Goal: Task Accomplishment & Management: Use online tool/utility

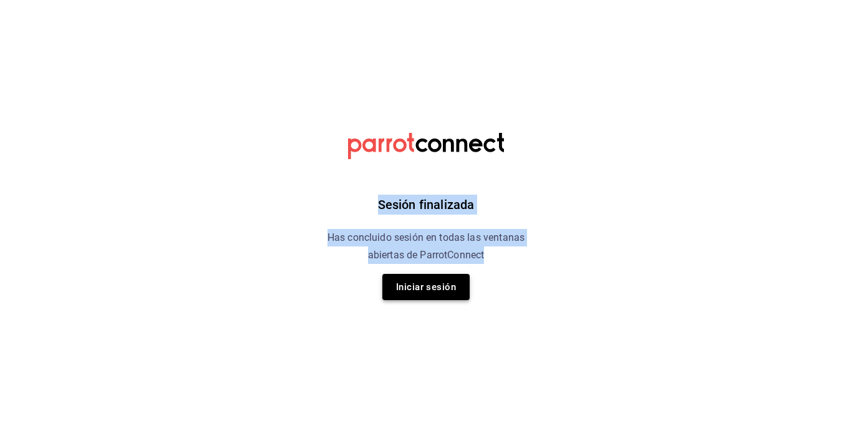
drag, startPoint x: 319, startPoint y: 188, endPoint x: 425, endPoint y: 287, distance: 145.1
click at [425, 287] on div "Sesión finalizada Has concluido sesión en todas las ventanas abiertas de Parrot…" at bounding box center [426, 216] width 315 height 433
click at [425, 287] on button "Iniciar sesión" at bounding box center [425, 287] width 87 height 26
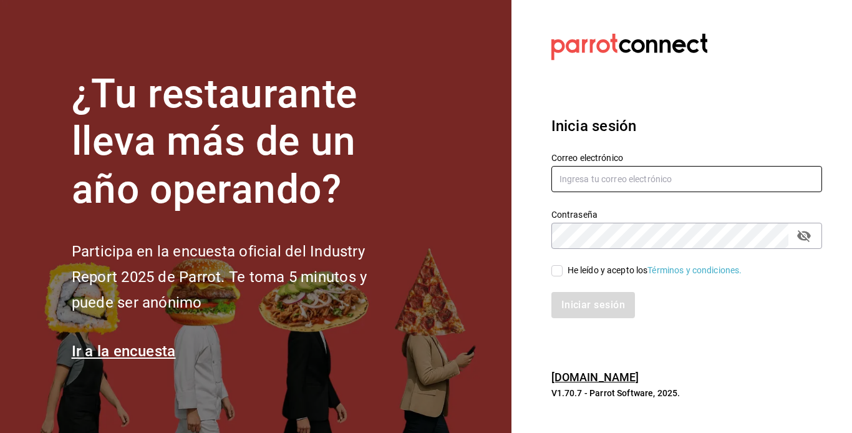
type input "mochomos.mitikah@grupocosteno.com"
click at [559, 266] on input "He leído y acepto los Términos y condiciones." at bounding box center [556, 270] width 11 height 11
checkbox input "true"
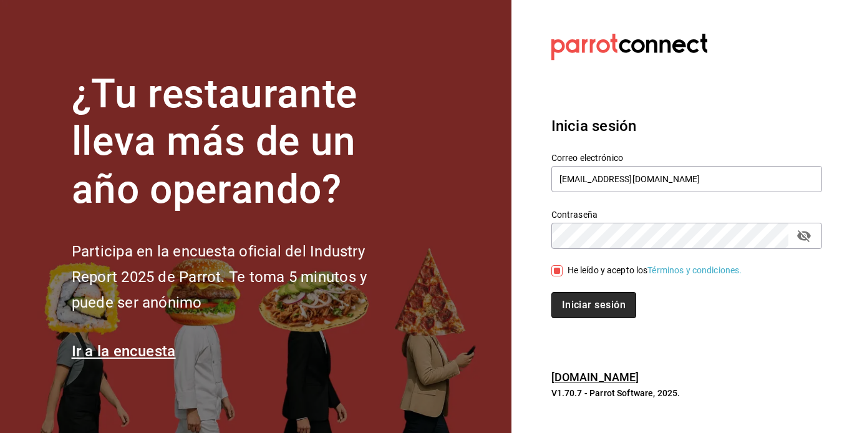
click at [577, 300] on button "Iniciar sesión" at bounding box center [593, 305] width 85 height 26
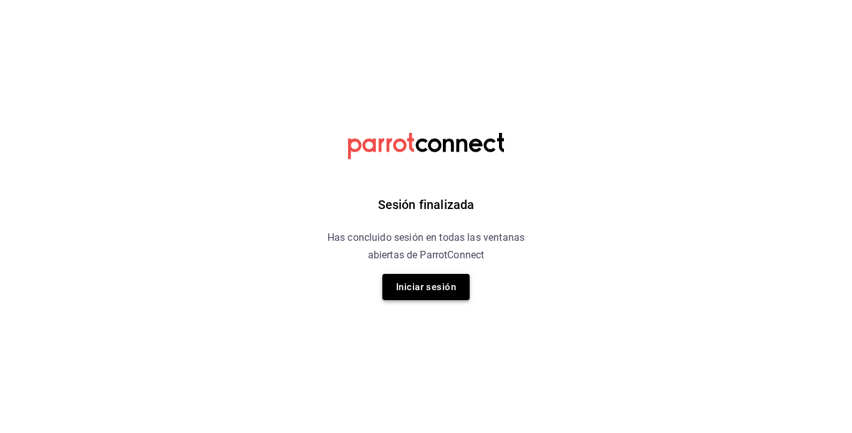
click at [438, 280] on button "Iniciar sesión" at bounding box center [425, 287] width 87 height 26
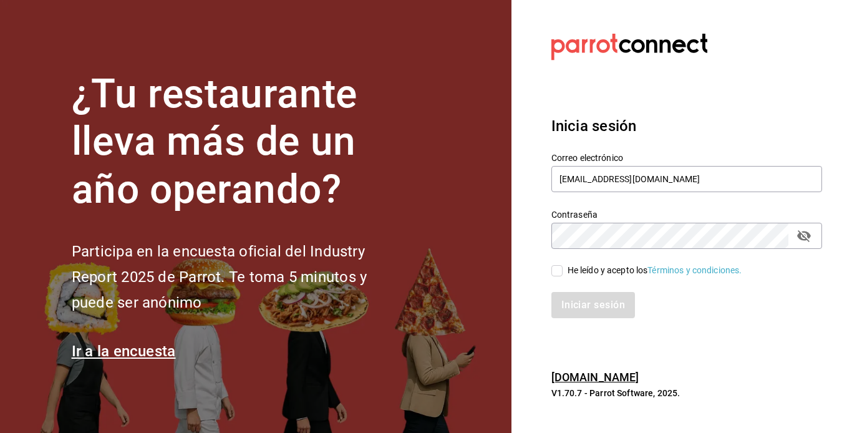
click at [553, 270] on input "He leído y acepto los Términos y condiciones." at bounding box center [556, 270] width 11 height 11
checkbox input "true"
click at [578, 304] on button "Iniciar sesión" at bounding box center [593, 305] width 85 height 26
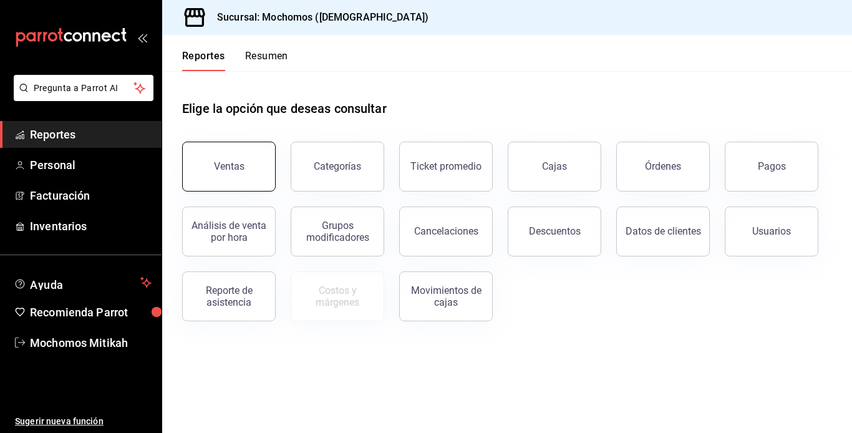
click at [220, 164] on div "Ventas" at bounding box center [229, 166] width 31 height 12
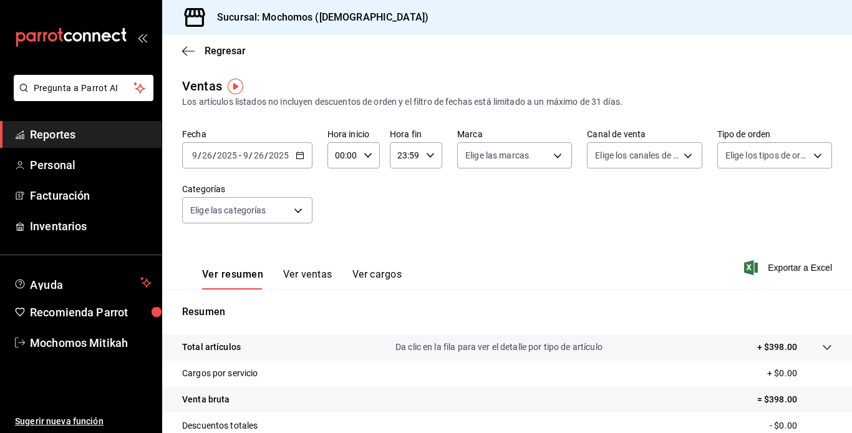
click at [221, 148] on div "2025-09-26 9 / 26 / 2025 - 2025-09-26 9 / 26 / 2025" at bounding box center [247, 155] width 130 height 26
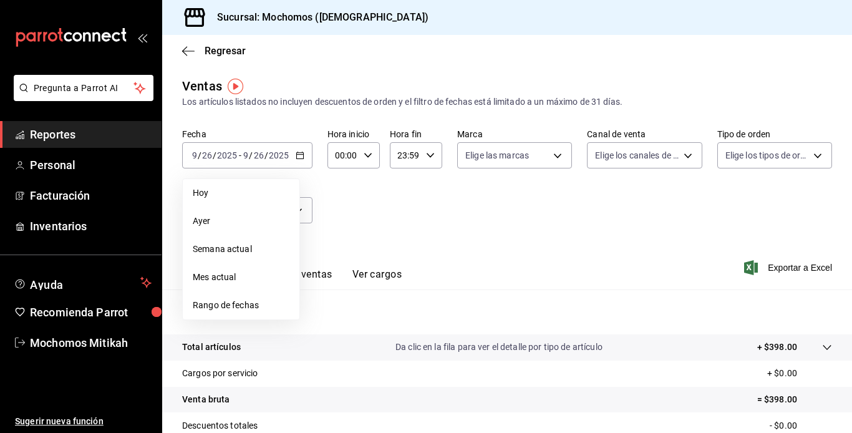
click at [220, 307] on span "Rango de fechas" at bounding box center [241, 305] width 97 height 13
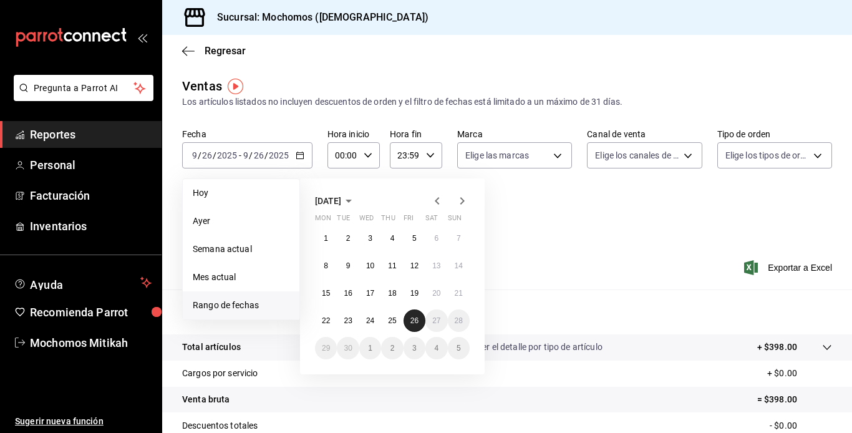
click at [418, 319] on abbr "26" at bounding box center [414, 320] width 8 height 9
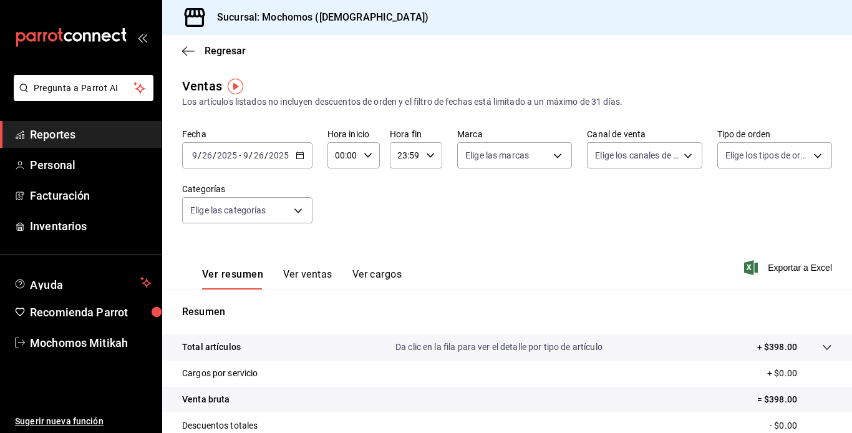
click at [293, 150] on div "2025-09-26 9 / 26 / 2025 - 2025-09-26 9 / 26 / 2025" at bounding box center [247, 155] width 130 height 26
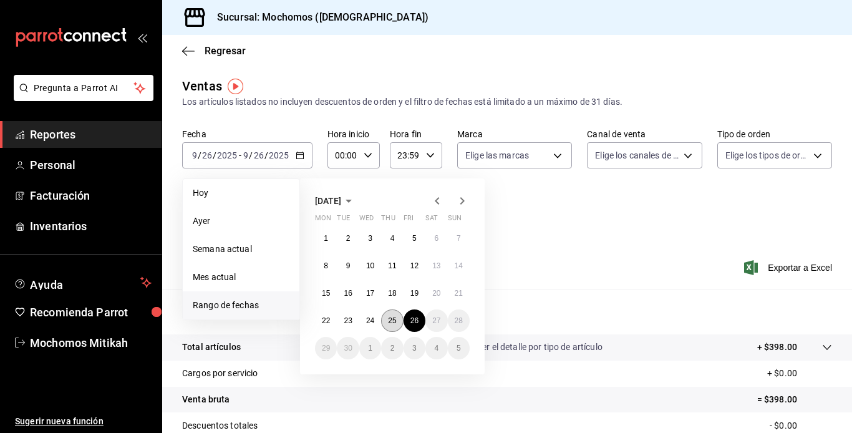
click at [396, 314] on button "25" at bounding box center [392, 320] width 22 height 22
click at [410, 318] on abbr "26" at bounding box center [414, 320] width 8 height 9
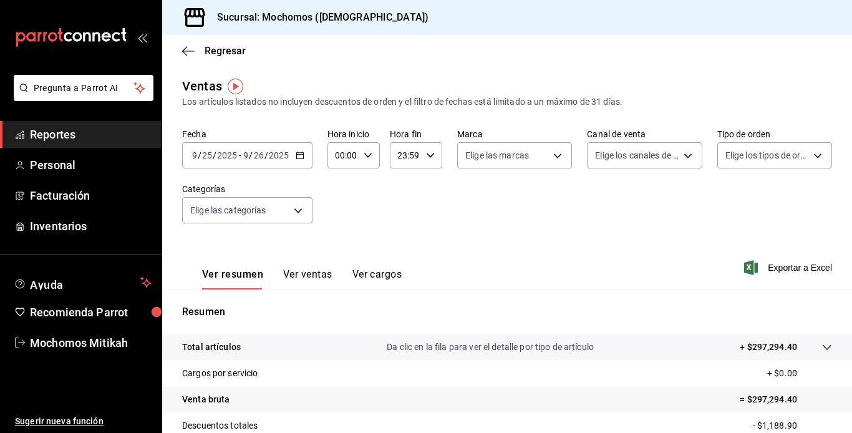
click at [368, 156] on icon "button" at bounding box center [367, 155] width 9 height 9
click at [339, 191] on span "00" at bounding box center [340, 187] width 6 height 10
click at [340, 177] on span "04" at bounding box center [340, 182] width 6 height 10
click at [340, 213] on span "05" at bounding box center [340, 212] width 6 height 10
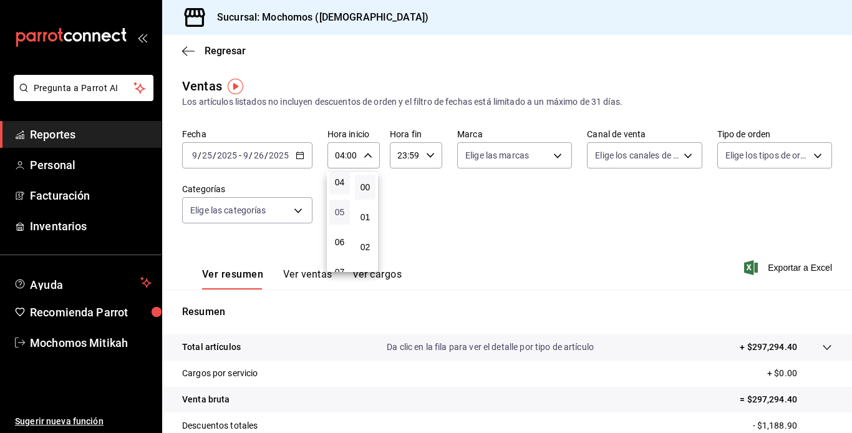
type input "05:00"
click at [422, 154] on div at bounding box center [426, 216] width 852 height 433
click at [422, 154] on div "23:59 Hora fin" at bounding box center [416, 155] width 52 height 26
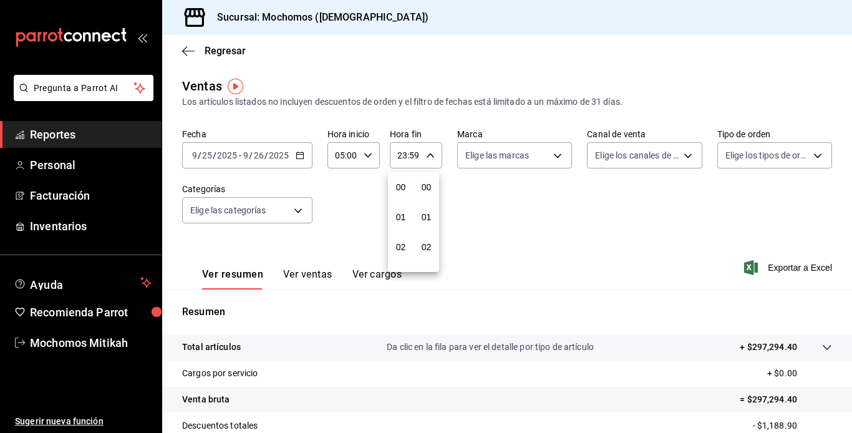
scroll to position [1696, 0]
click at [399, 195] on span "21" at bounding box center [401, 197] width 6 height 10
type input "21:59"
click at [398, 264] on span "04" at bounding box center [401, 262] width 6 height 10
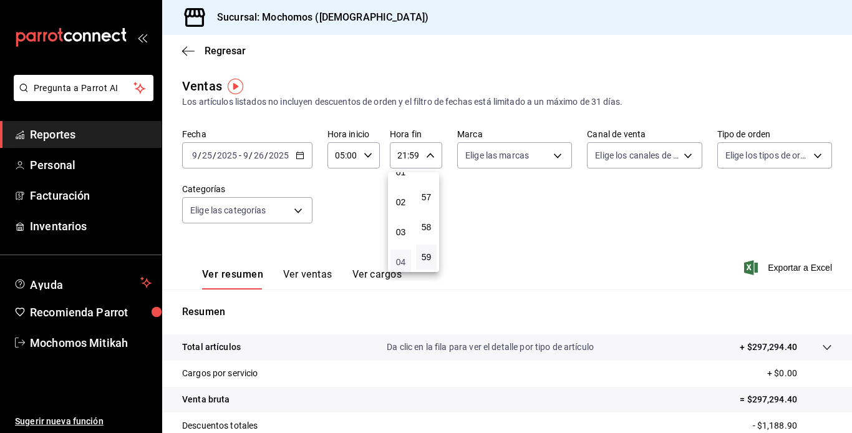
click at [398, 264] on span "04" at bounding box center [401, 262] width 6 height 10
type input "04:59"
click at [401, 261] on span "04" at bounding box center [401, 262] width 6 height 10
click at [775, 263] on div at bounding box center [426, 216] width 852 height 433
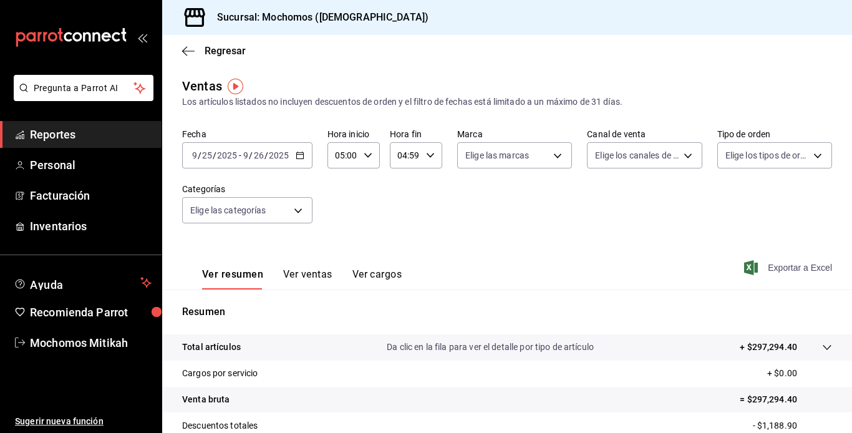
click at [773, 266] on span "Exportar a Excel" at bounding box center [788, 267] width 85 height 15
click at [773, 266] on div "Exportar a Excel" at bounding box center [788, 267] width 85 height 15
